Goal: Task Accomplishment & Management: Use online tool/utility

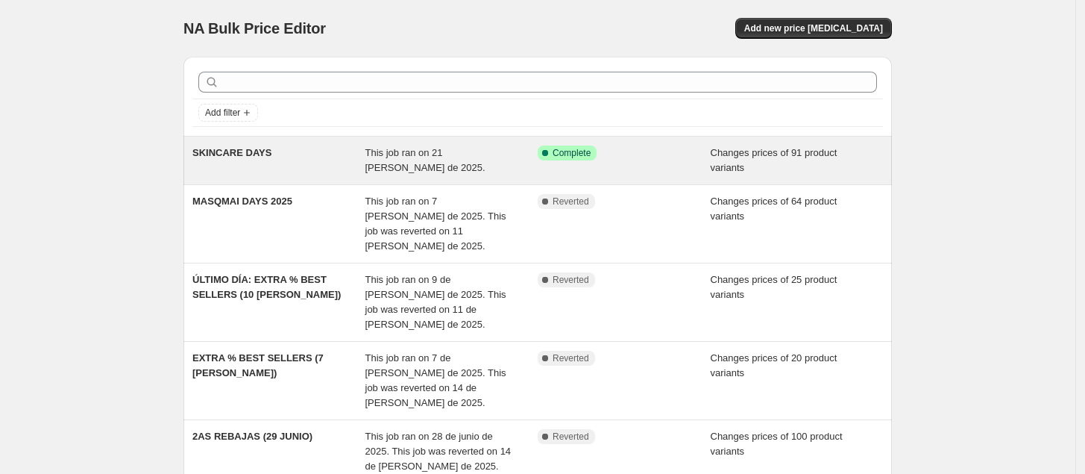
click at [266, 145] on div "SKINCARE DAYS This job ran on 21 [PERSON_NAME] de 2025. Success Complete Comple…" at bounding box center [537, 161] width 709 height 48
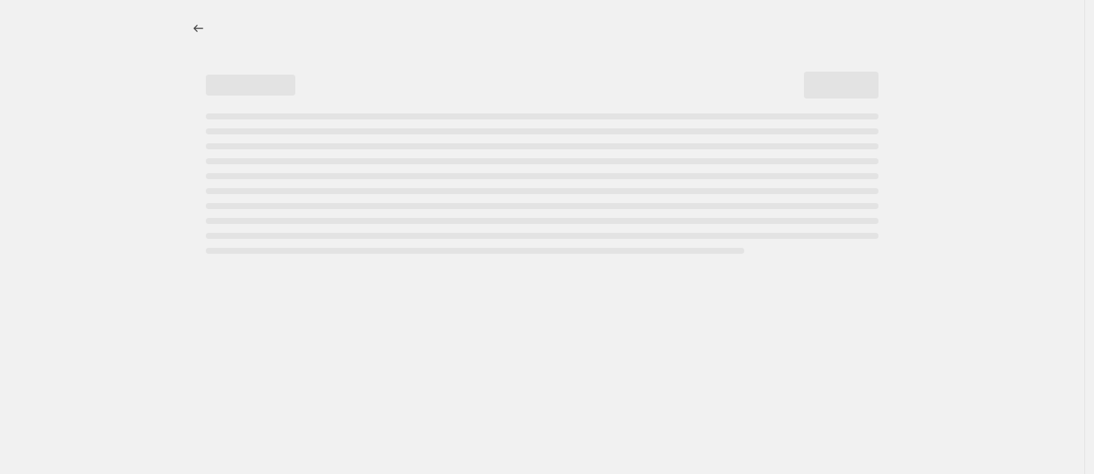
select select "product_status"
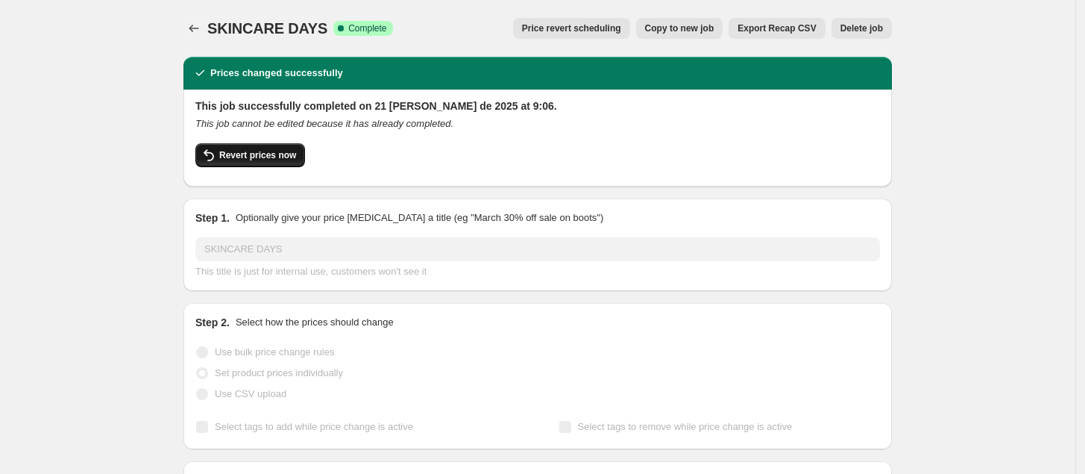
click at [273, 150] on span "Revert prices now" at bounding box center [257, 155] width 77 height 12
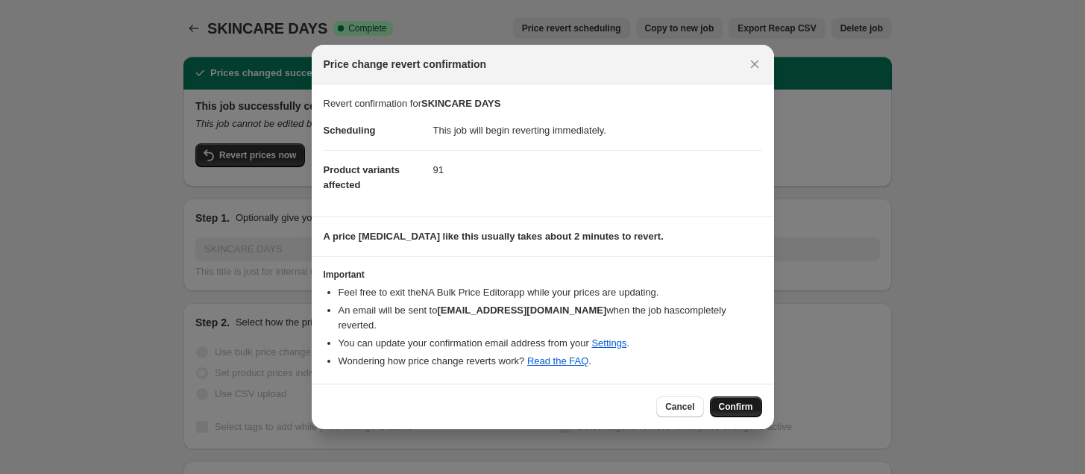
click at [748, 410] on button "Confirm" at bounding box center [736, 406] width 52 height 21
